Goal: Information Seeking & Learning: Learn about a topic

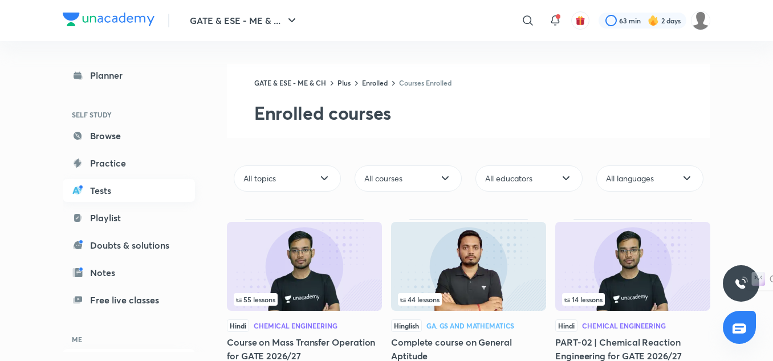
click at [117, 199] on link "Tests" at bounding box center [129, 190] width 132 height 23
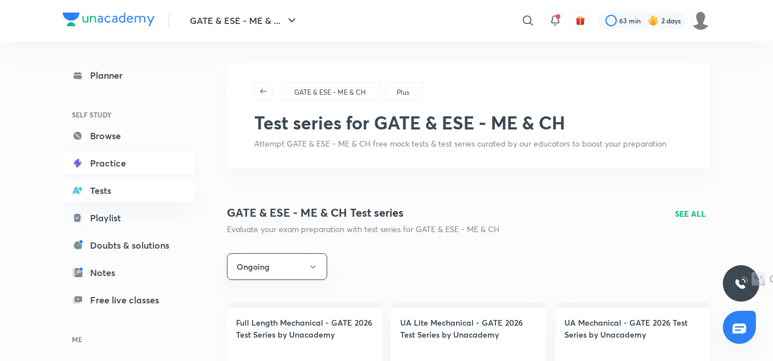
click at [119, 165] on link "Practice" at bounding box center [129, 163] width 132 height 23
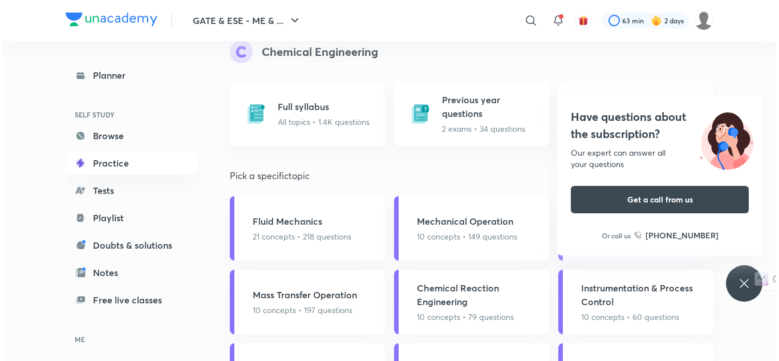
scroll to position [1083, 0]
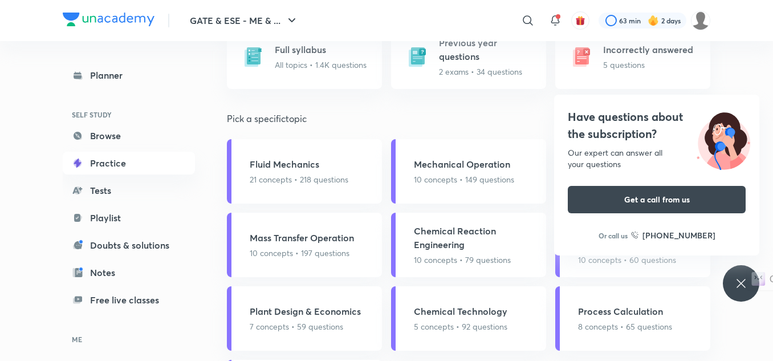
click at [737, 286] on icon at bounding box center [741, 284] width 14 height 14
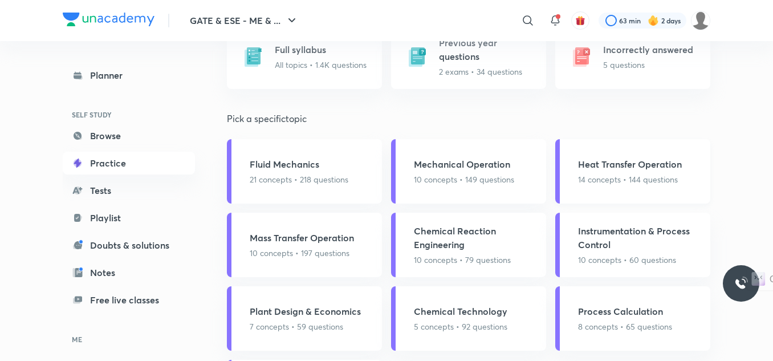
click at [628, 173] on p "14 concepts • 144 questions" at bounding box center [630, 179] width 104 height 12
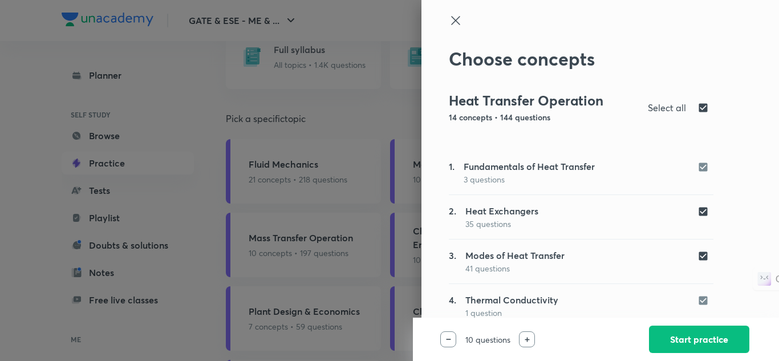
click at [697, 106] on input "checkbox" at bounding box center [705, 108] width 16 height 14
checkbox input "false"
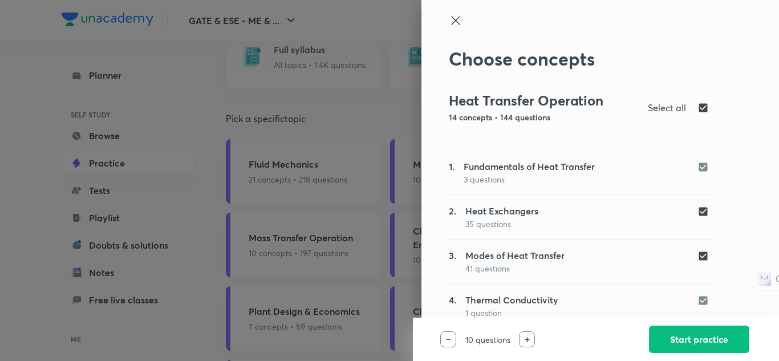
checkbox input "false"
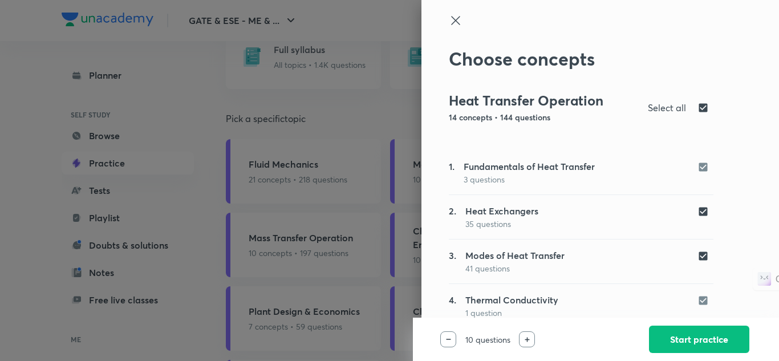
checkbox input "false"
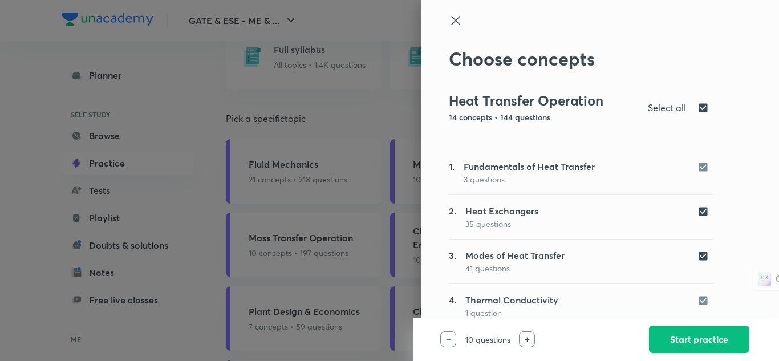
checkbox input "false"
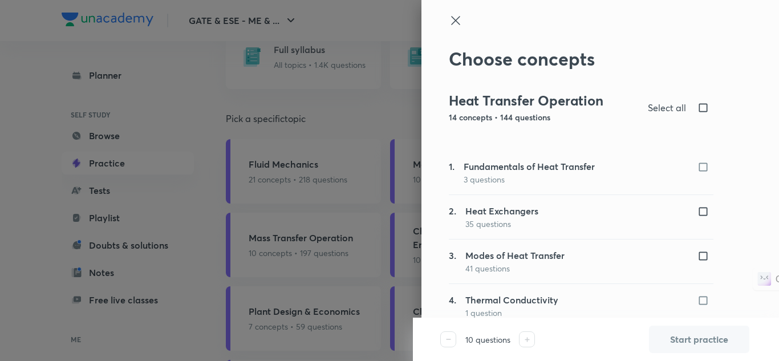
click at [697, 214] on input "checkbox" at bounding box center [705, 211] width 16 height 11
checkbox input "true"
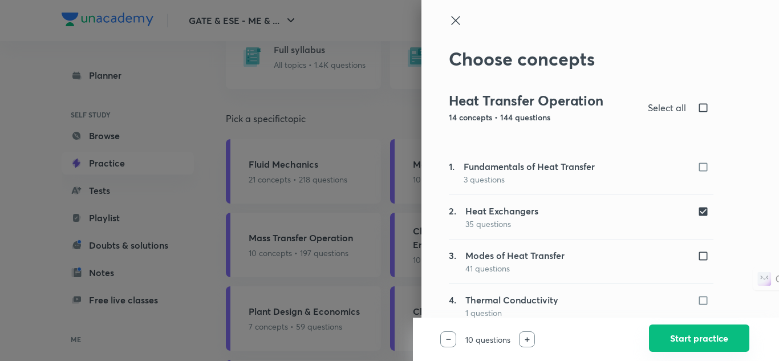
click at [707, 344] on button "Start practice" at bounding box center [699, 337] width 100 height 27
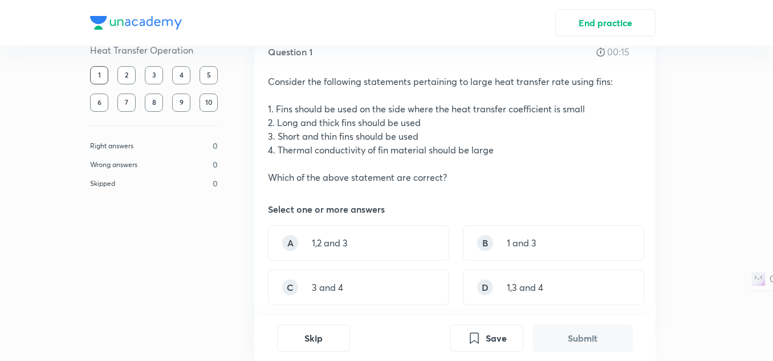
scroll to position [57, 0]
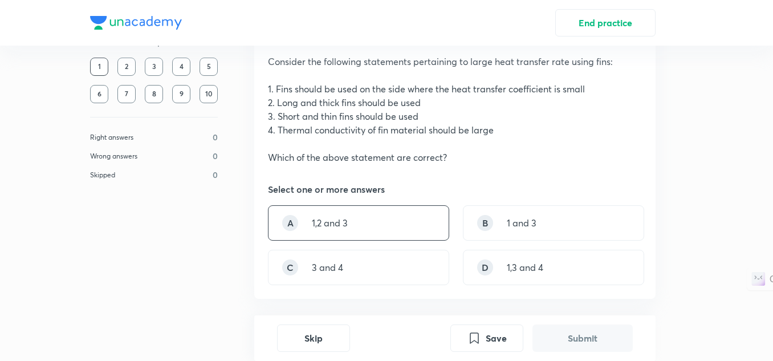
click at [368, 227] on div "A 1,2 and 3" at bounding box center [358, 222] width 181 height 35
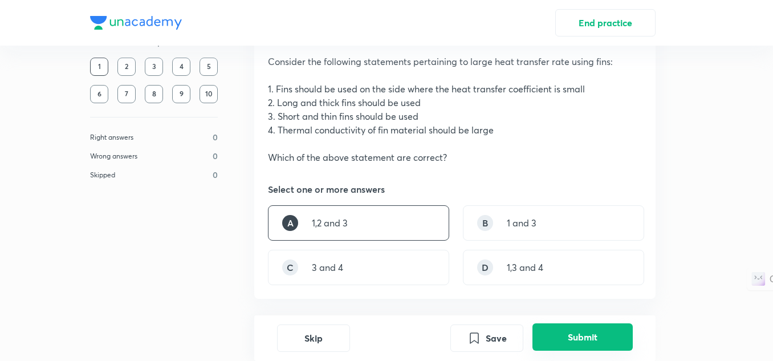
click at [569, 339] on button "Submit" at bounding box center [582, 336] width 100 height 27
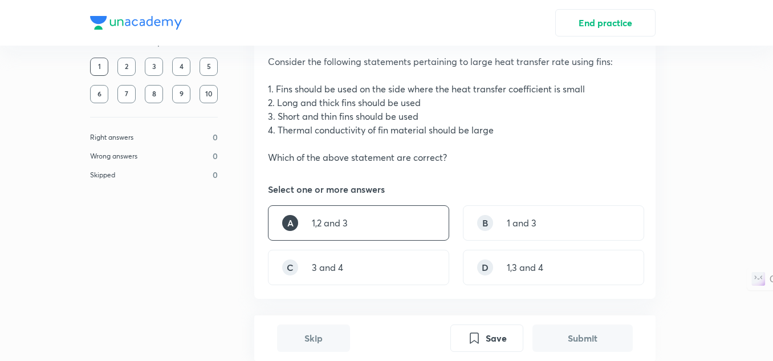
scroll to position [379, 0]
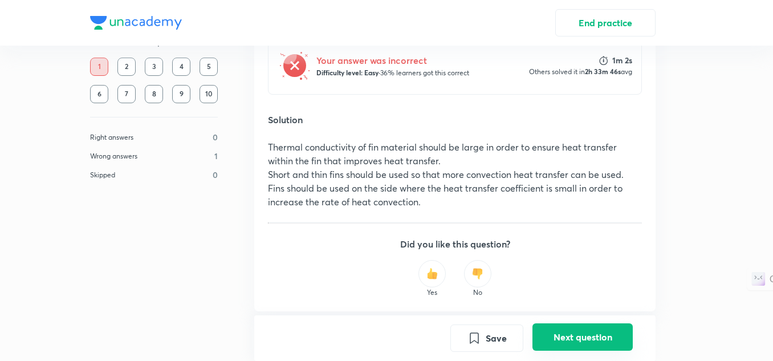
click at [595, 336] on button "Next question" at bounding box center [582, 336] width 100 height 27
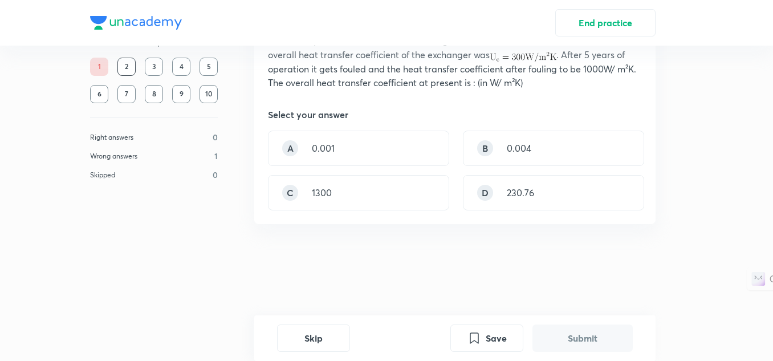
scroll to position [0, 0]
